Goal: Complete application form: Complete application form

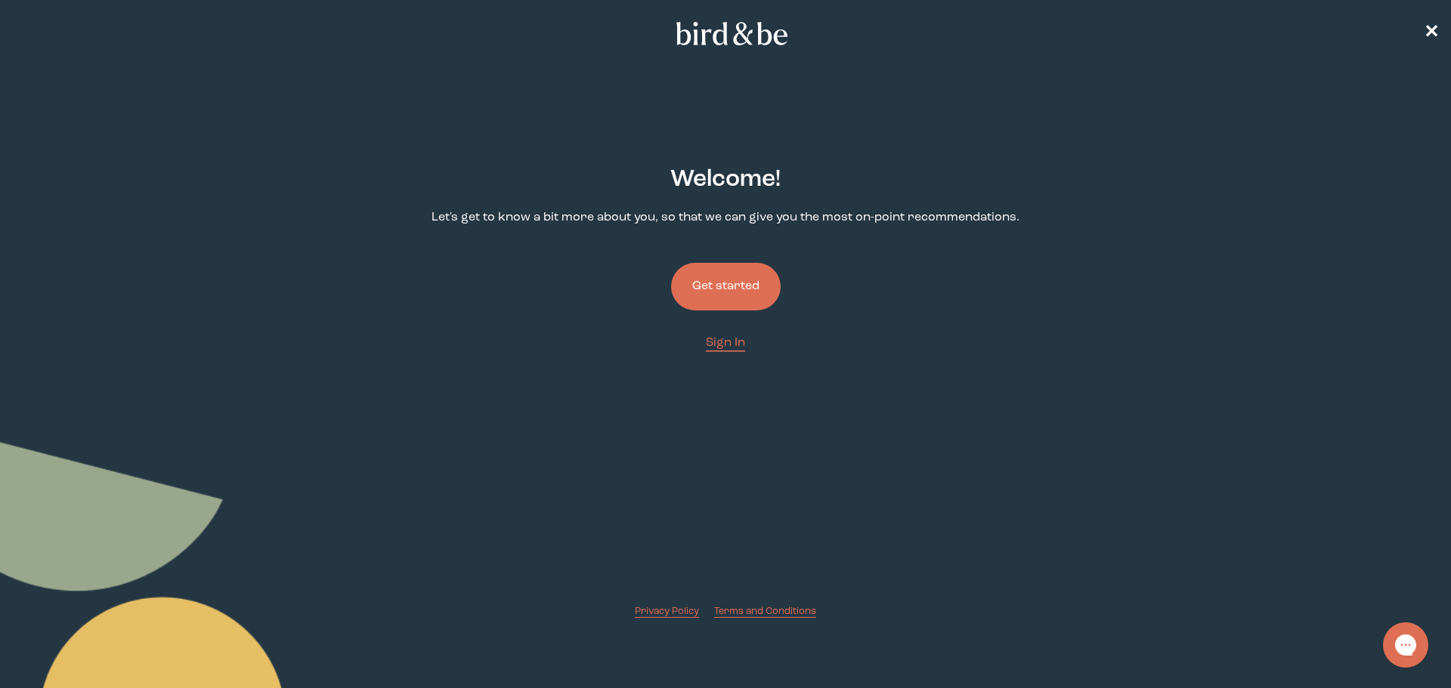
click at [734, 295] on button "Get started" at bounding box center [726, 287] width 110 height 48
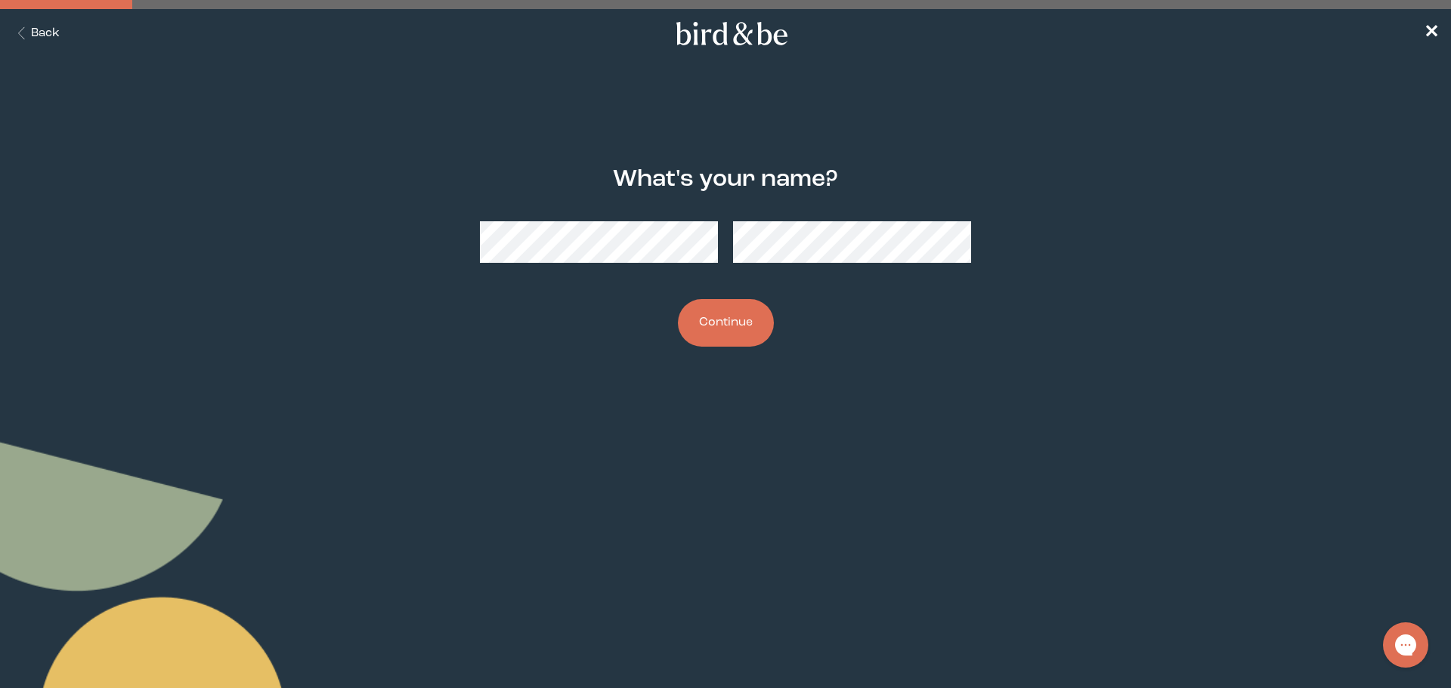
click at [739, 326] on button "Continue" at bounding box center [726, 323] width 96 height 48
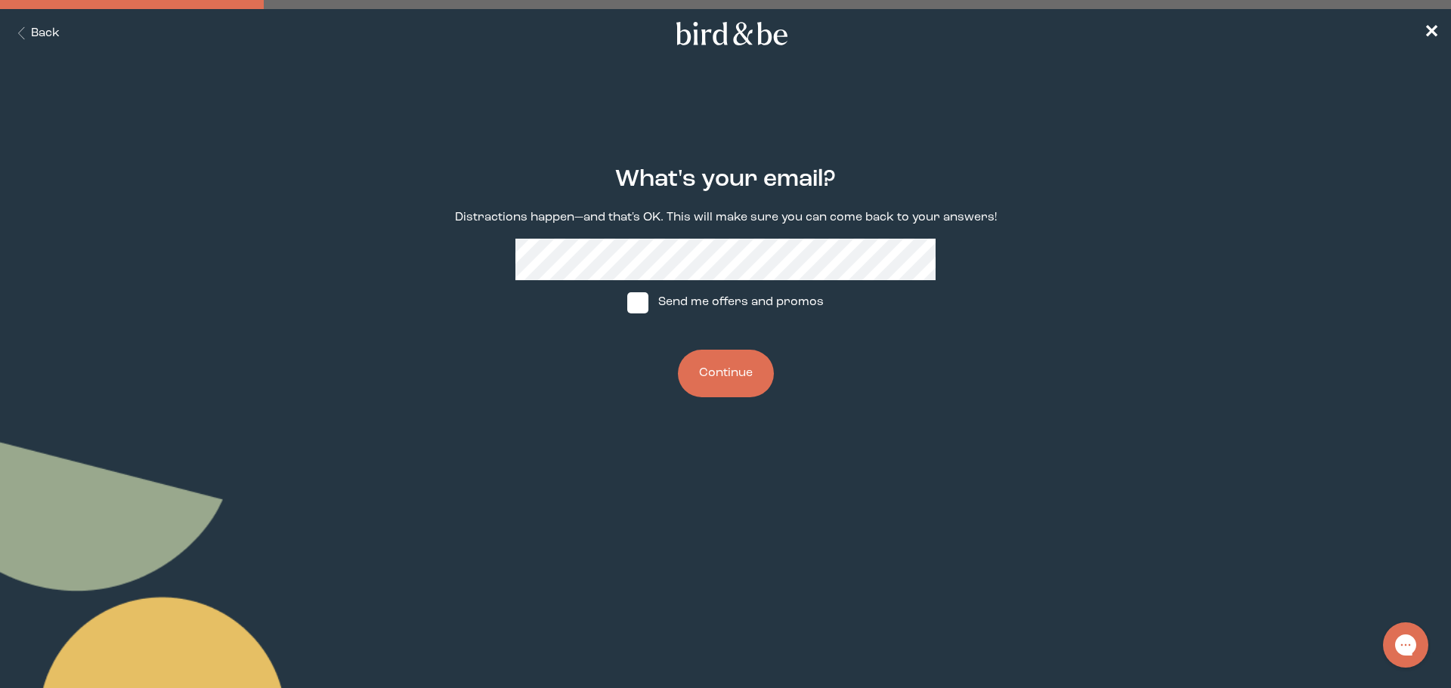
click at [707, 300] on label "Send me offers and promos" at bounding box center [725, 302] width 225 height 45
click at [627, 302] on input "Send me offers and promos" at bounding box center [626, 302] width 1 height 1
click at [743, 298] on label "Send me offers and promos" at bounding box center [725, 302] width 225 height 45
click at [627, 302] on input "Send me offers and promos" at bounding box center [626, 302] width 1 height 1
checkbox input "false"
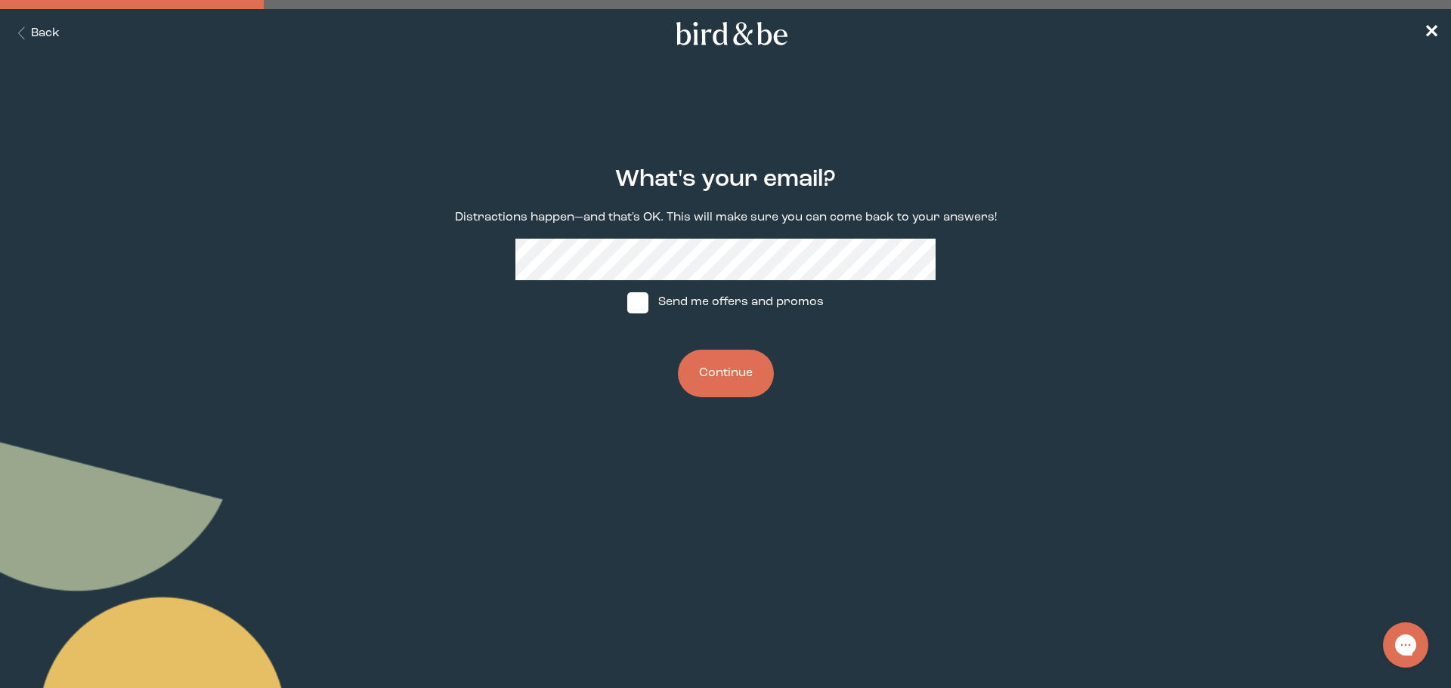
click at [737, 379] on button "Continue" at bounding box center [726, 374] width 96 height 48
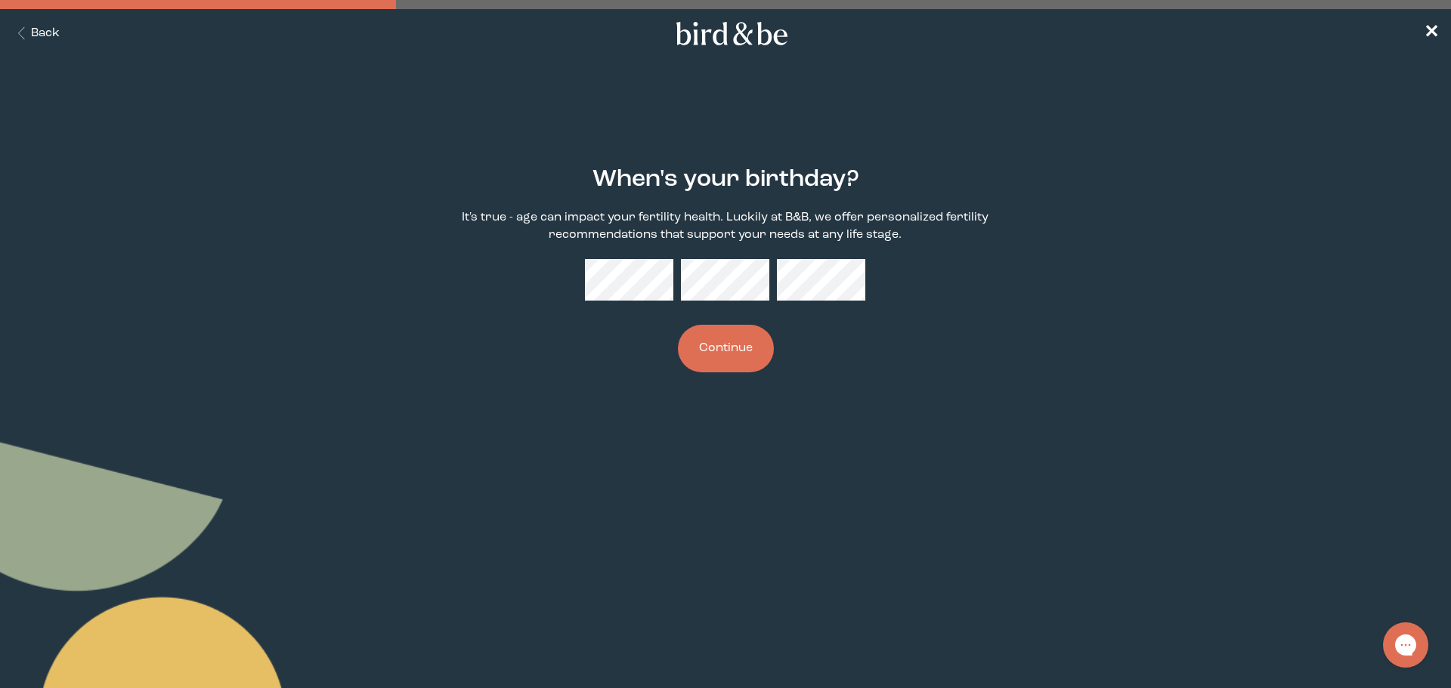
click at [707, 357] on button "Continue" at bounding box center [726, 349] width 96 height 48
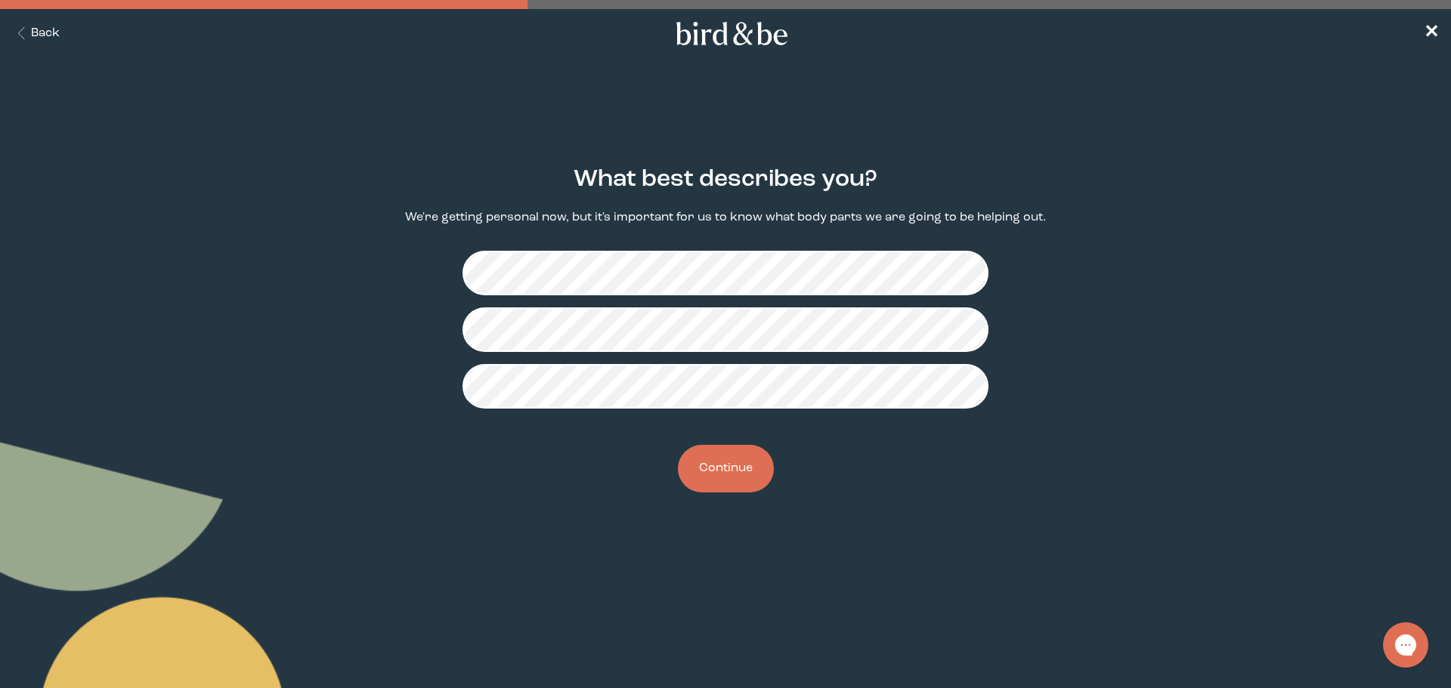
click at [719, 471] on button "Continue" at bounding box center [726, 469] width 96 height 48
click at [750, 465] on button "Continue" at bounding box center [726, 469] width 96 height 48
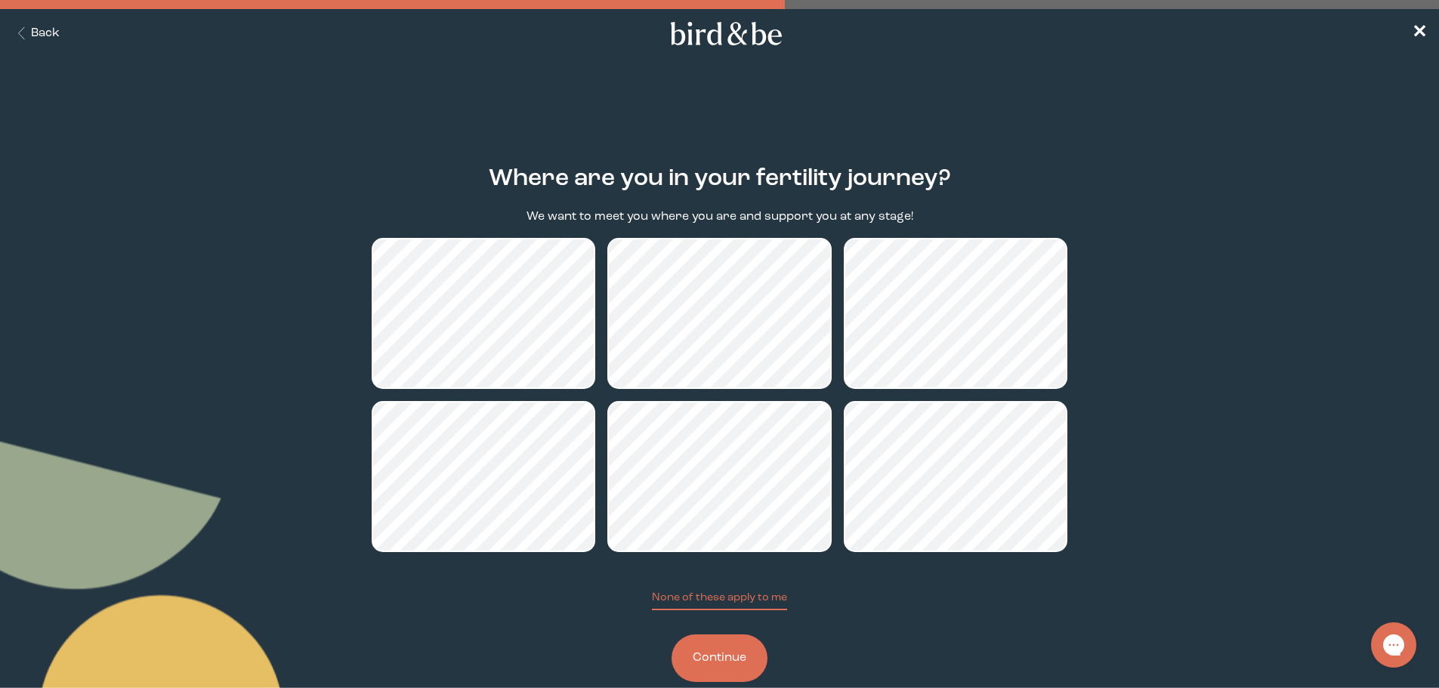
click at [733, 657] on button "Continue" at bounding box center [720, 659] width 96 height 48
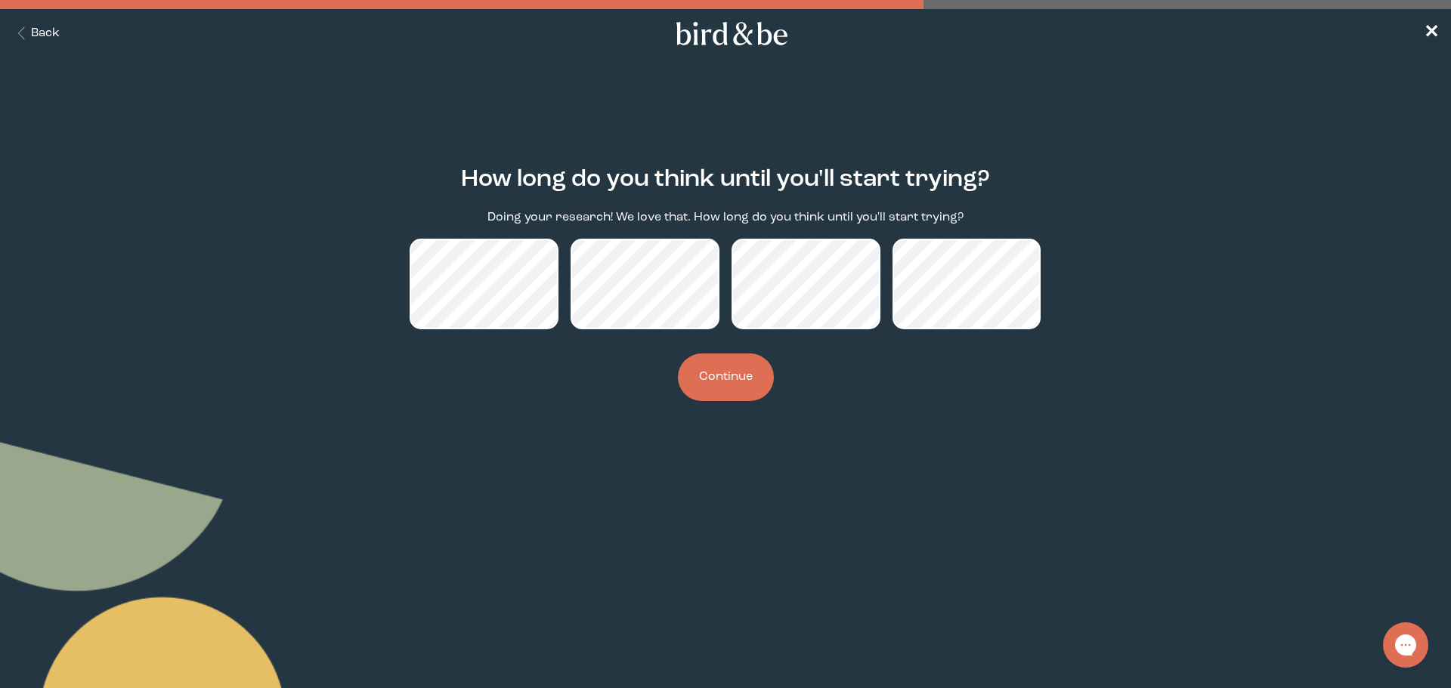
click at [731, 382] on button "Continue" at bounding box center [726, 378] width 96 height 48
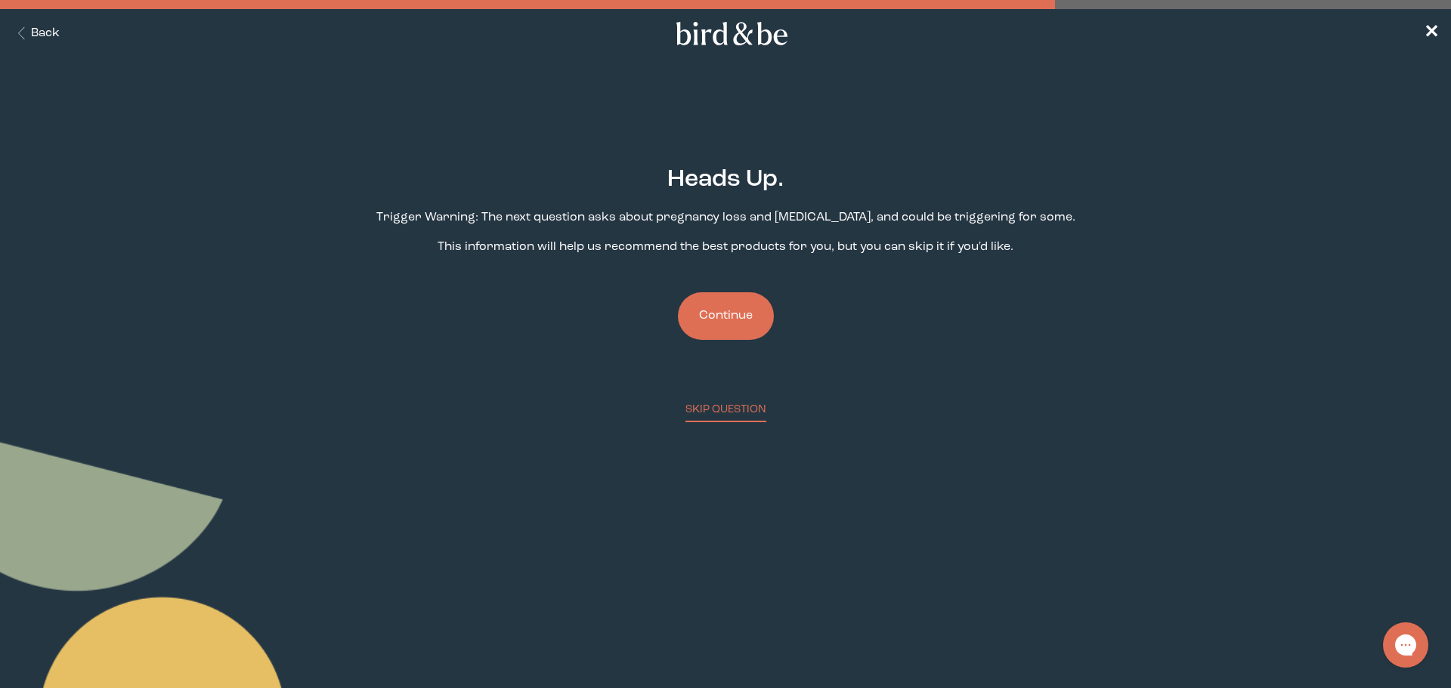
click at [736, 321] on button "Continue" at bounding box center [726, 316] width 96 height 48
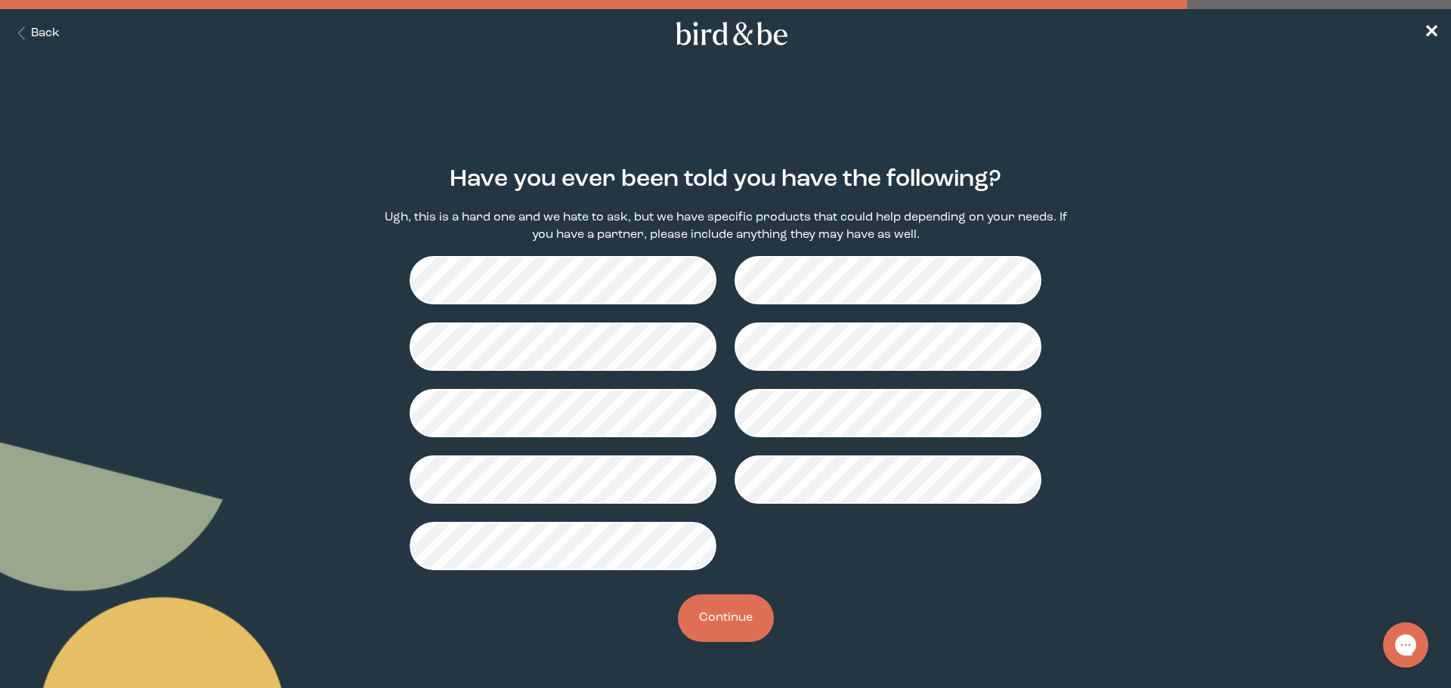
click at [737, 622] on button "Continue" at bounding box center [726, 619] width 96 height 48
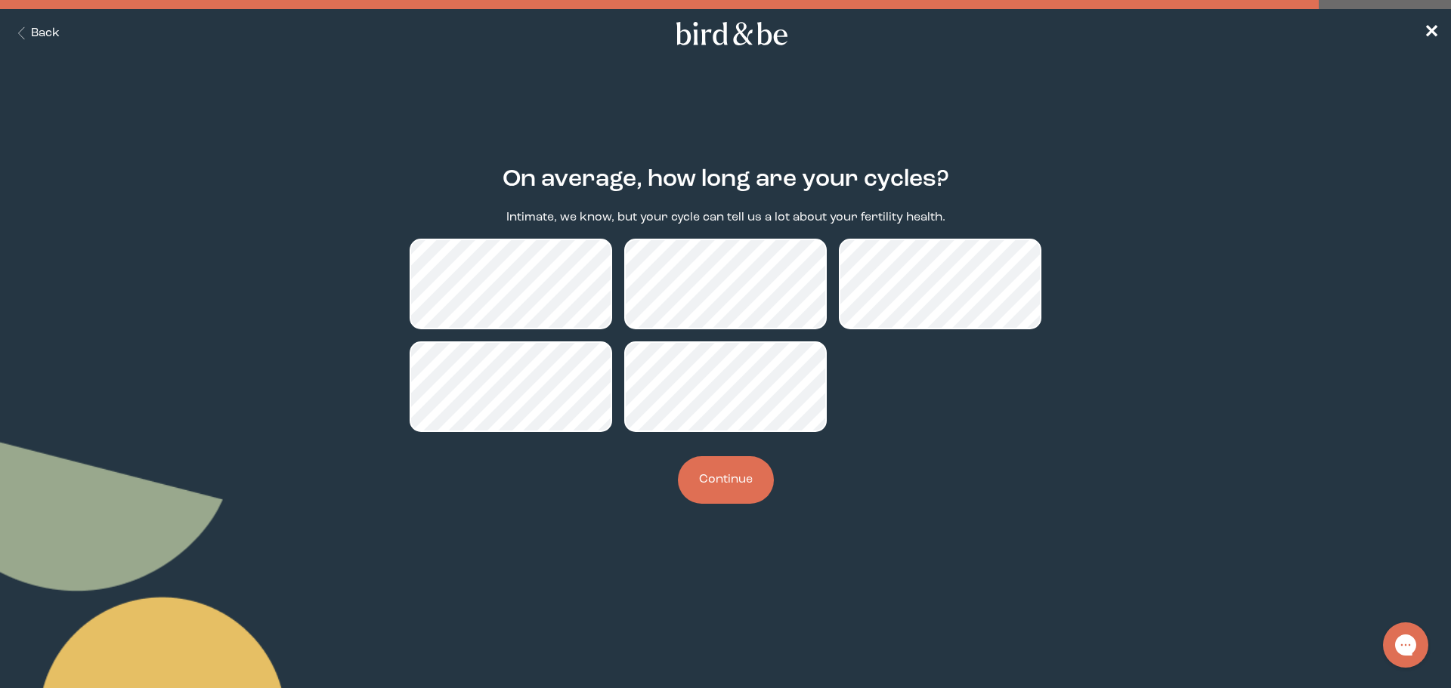
click at [737, 479] on button "Continue" at bounding box center [726, 480] width 96 height 48
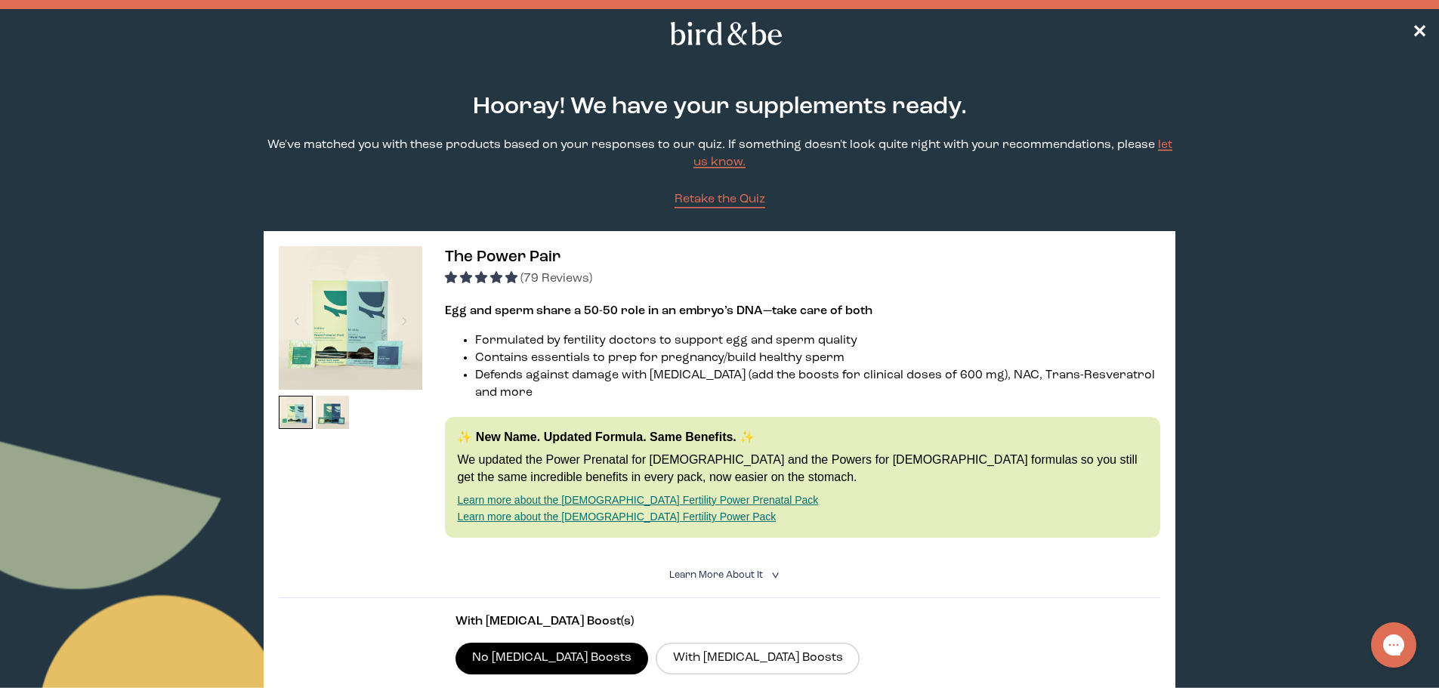
click at [734, 568] on summary "Learn More About it <" at bounding box center [719, 575] width 101 height 14
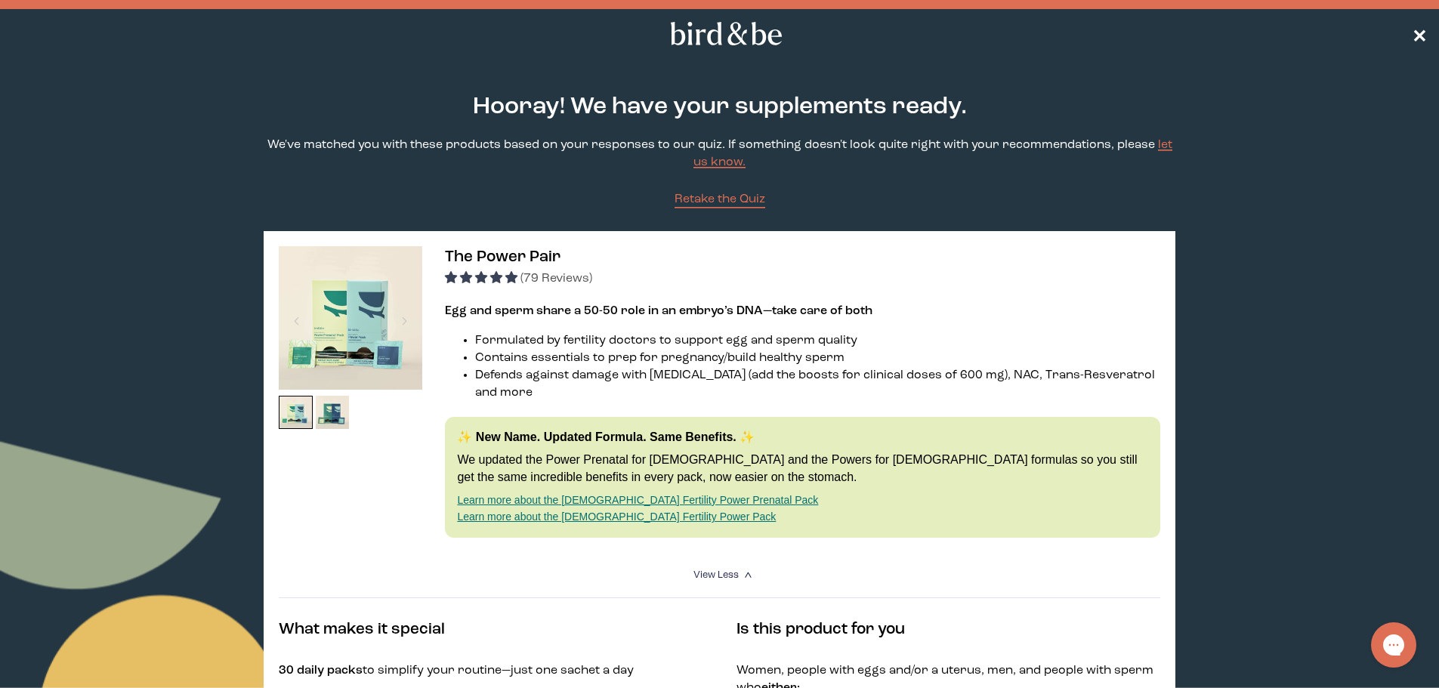
click at [1420, 38] on span "✕" at bounding box center [1419, 34] width 15 height 18
